Goal: Navigation & Orientation: Find specific page/section

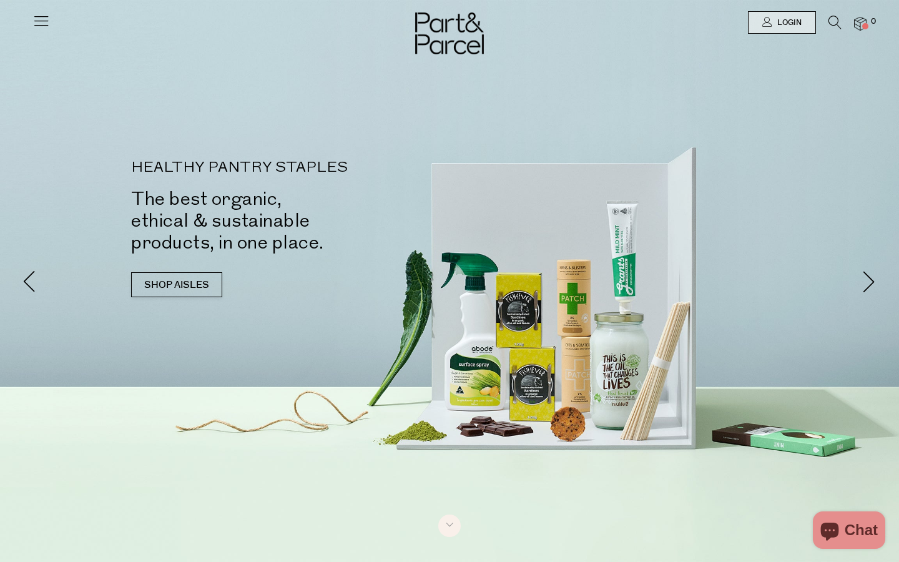
click at [41, 24] on icon at bounding box center [40, 20] width 17 height 17
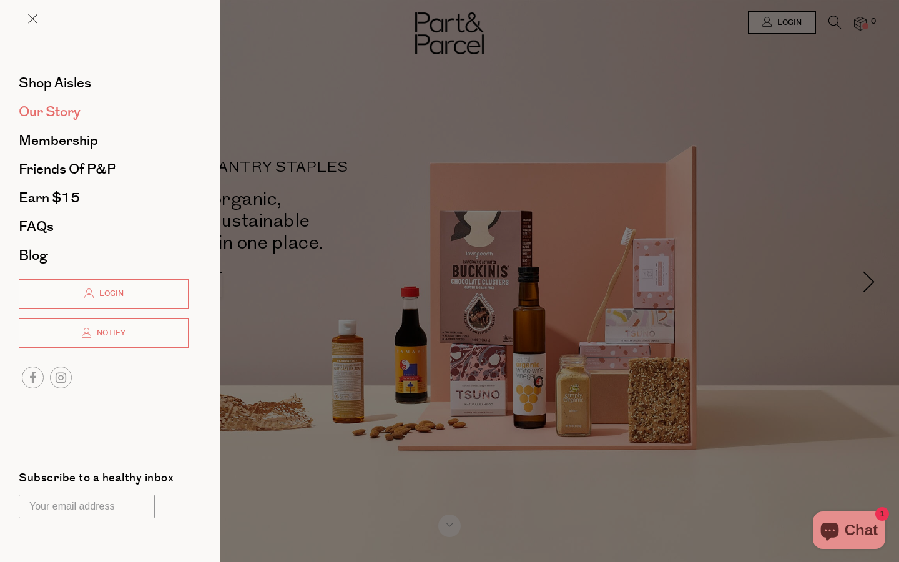
click at [59, 109] on span "Our Story" at bounding box center [50, 112] width 62 height 20
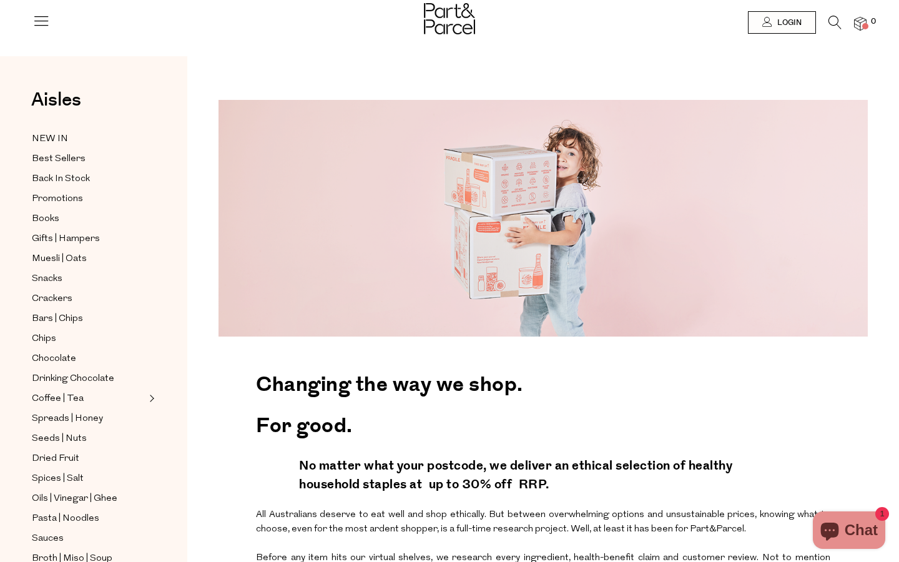
click at [42, 33] on li at bounding box center [40, 23] width 17 height 23
click at [42, 17] on icon at bounding box center [40, 20] width 17 height 17
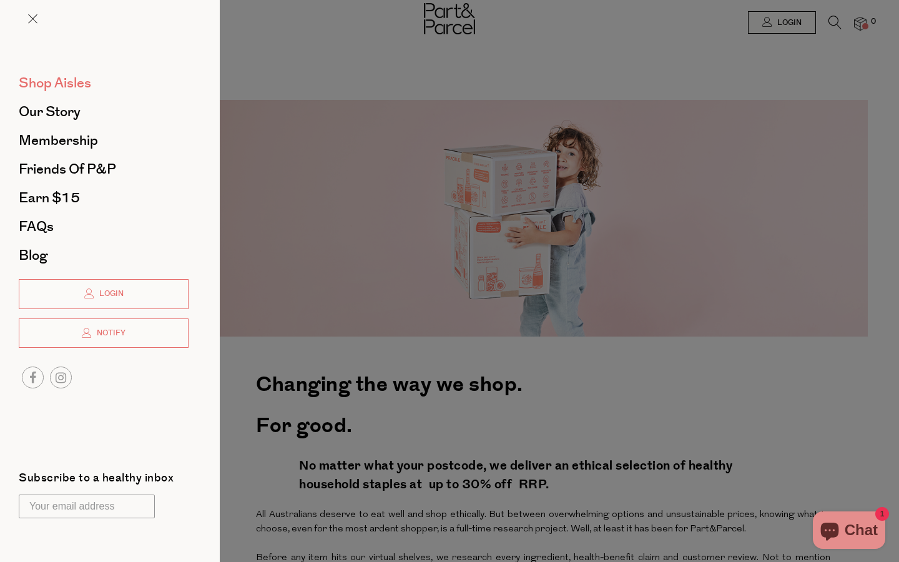
click at [47, 86] on span "Shop Aisles" at bounding box center [55, 83] width 72 height 20
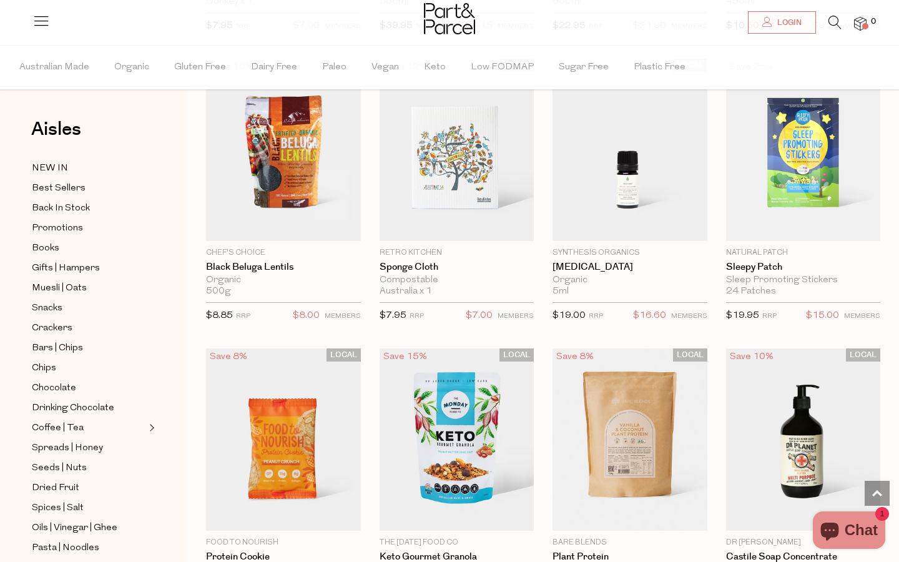
scroll to position [1397, 0]
